Goal: Find specific page/section: Find specific page/section

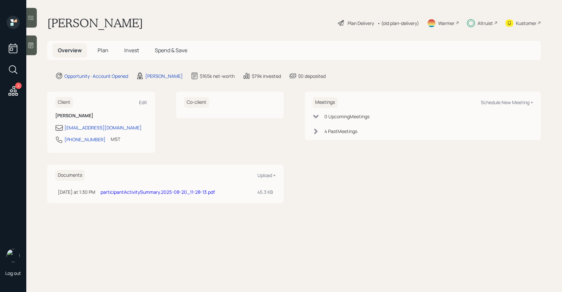
click at [476, 21] on div "Altruist" at bounding box center [482, 23] width 31 height 14
click at [131, 50] on span "Invest" at bounding box center [131, 50] width 15 height 7
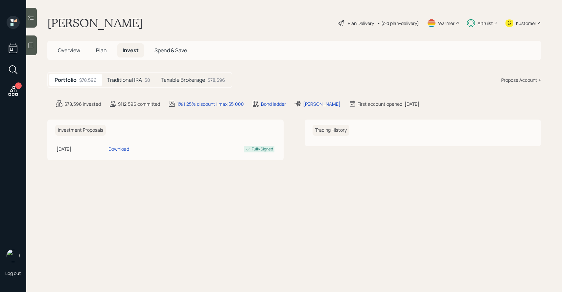
click at [140, 82] on h5 "Traditional IRA" at bounding box center [124, 80] width 35 height 6
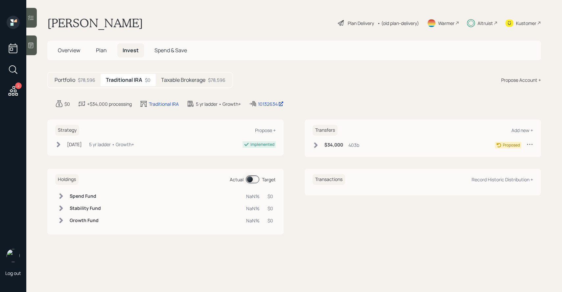
click at [175, 87] on div "Portfolio $78,596 Traditional IRA $0 Taxable Brokerage $78,596" at bounding box center [139, 80] width 185 height 16
click at [181, 82] on h5 "Taxable Brokerage" at bounding box center [183, 80] width 44 height 6
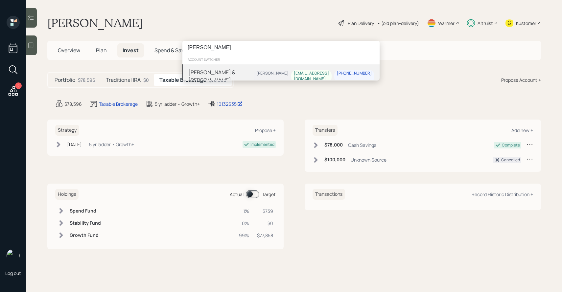
type input "[PERSON_NAME]"
